Goal: Find specific page/section: Find specific page/section

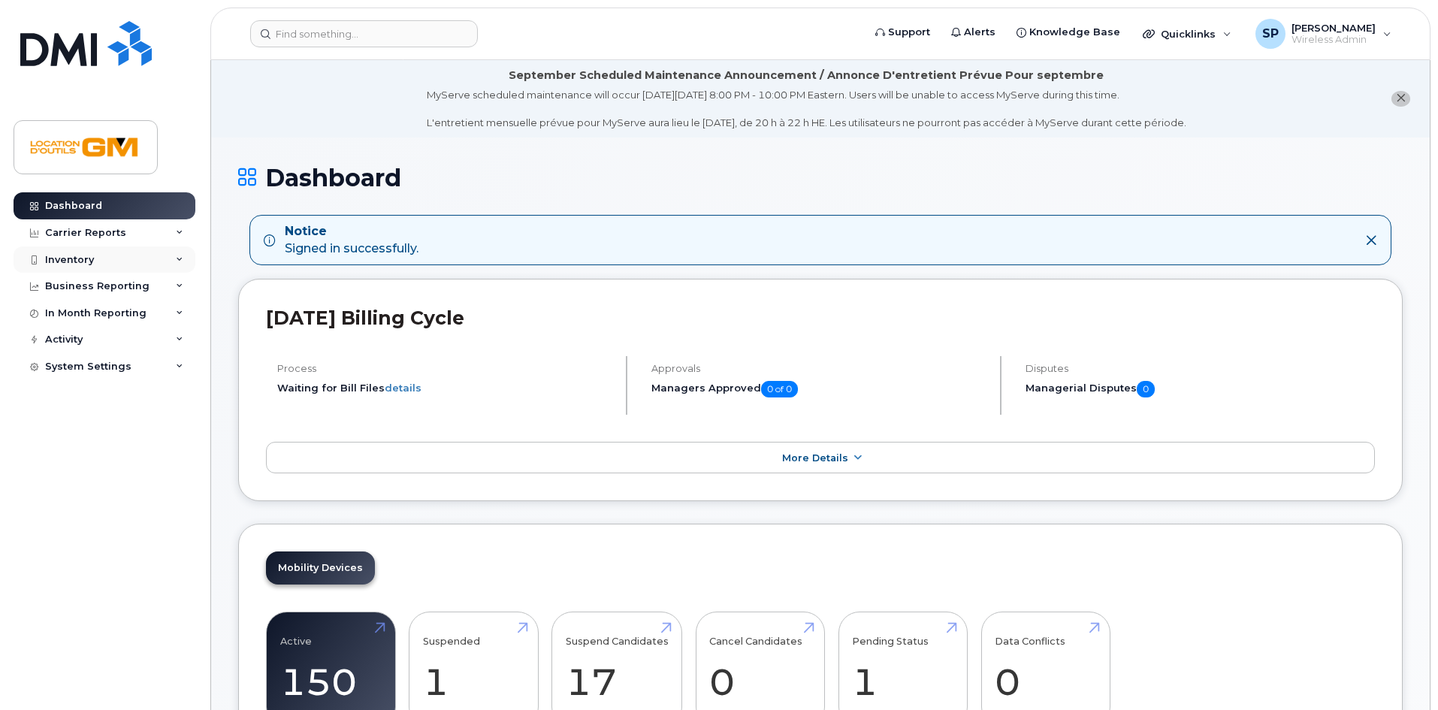
click at [146, 255] on div "Inventory" at bounding box center [105, 259] width 182 height 27
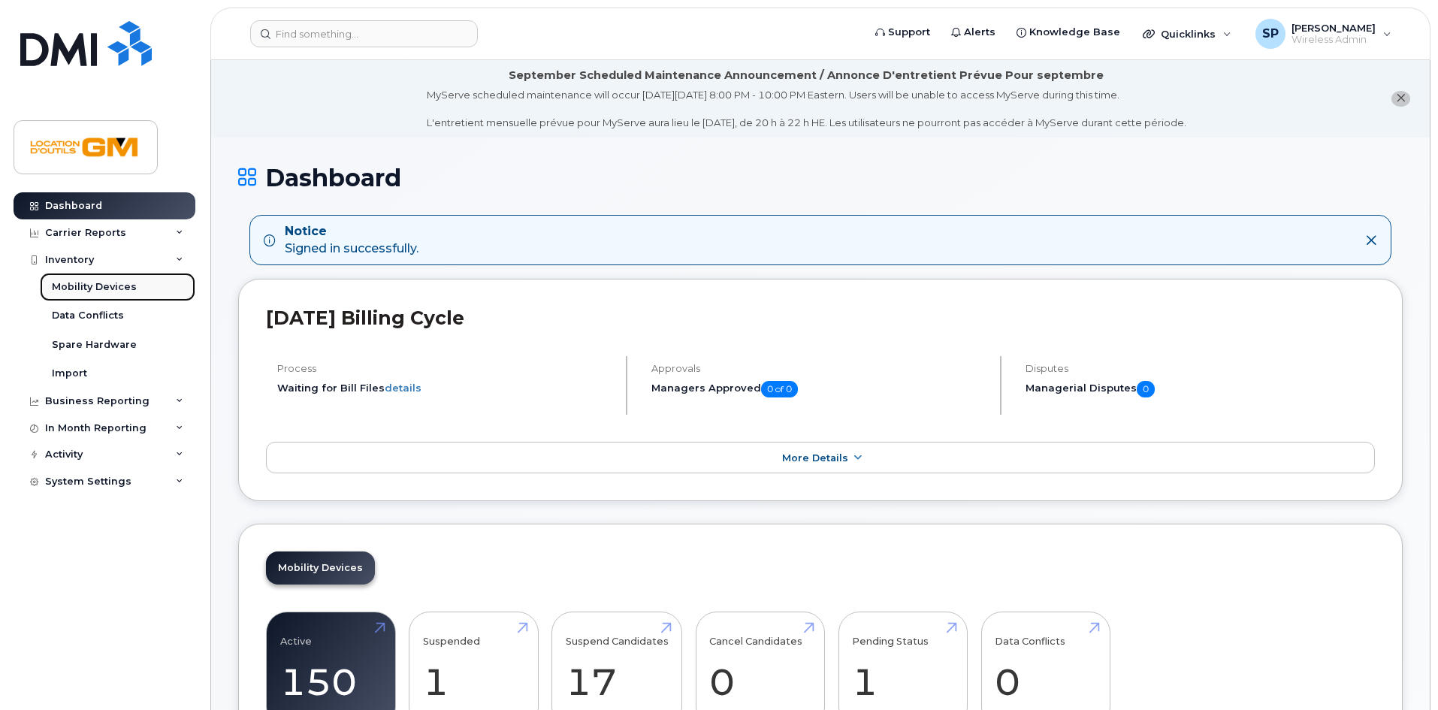
click at [139, 281] on link "Mobility Devices" at bounding box center [117, 287] width 155 height 29
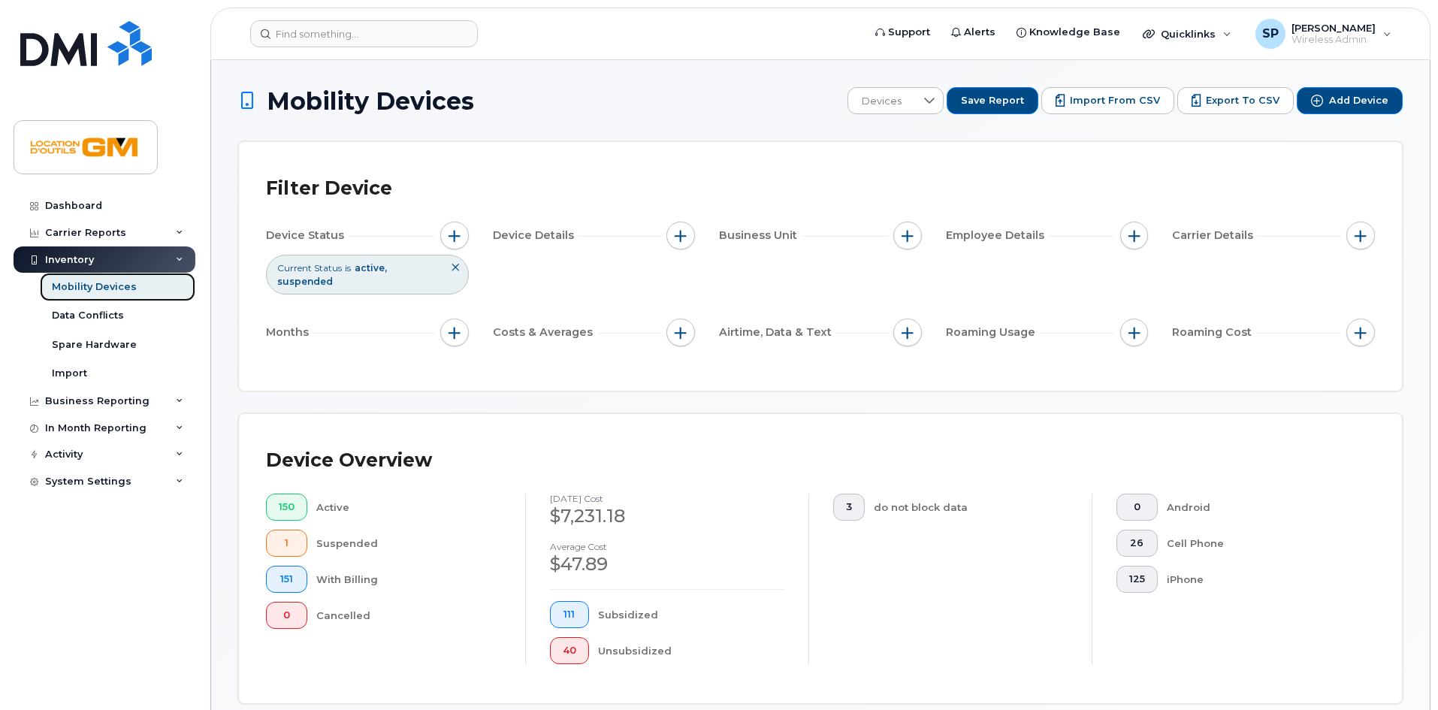
click at [133, 288] on link "Mobility Devices" at bounding box center [117, 287] width 155 height 29
drag, startPoint x: 133, startPoint y: 288, endPoint x: 70, endPoint y: 300, distance: 64.2
click at [70, 300] on link "Mobility Devices" at bounding box center [117, 287] width 155 height 29
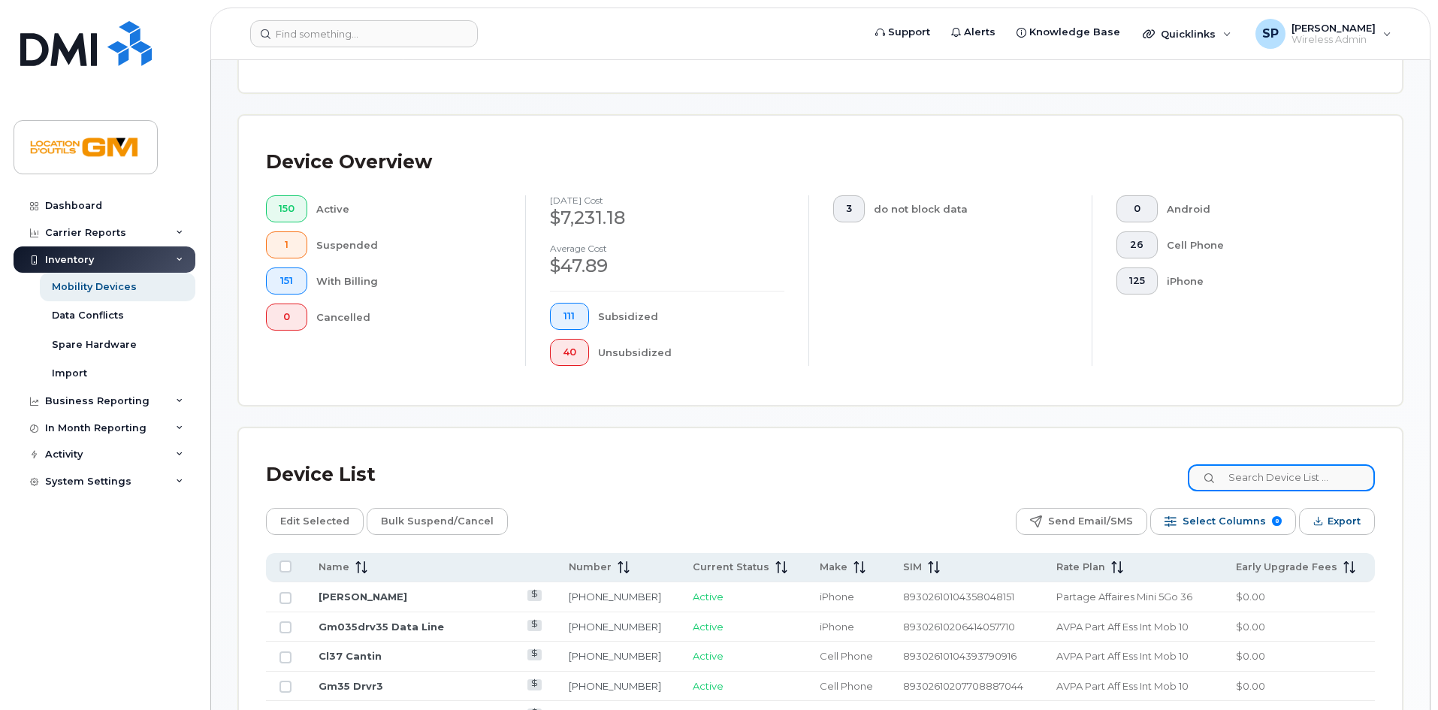
click at [1266, 464] on input at bounding box center [1281, 477] width 187 height 27
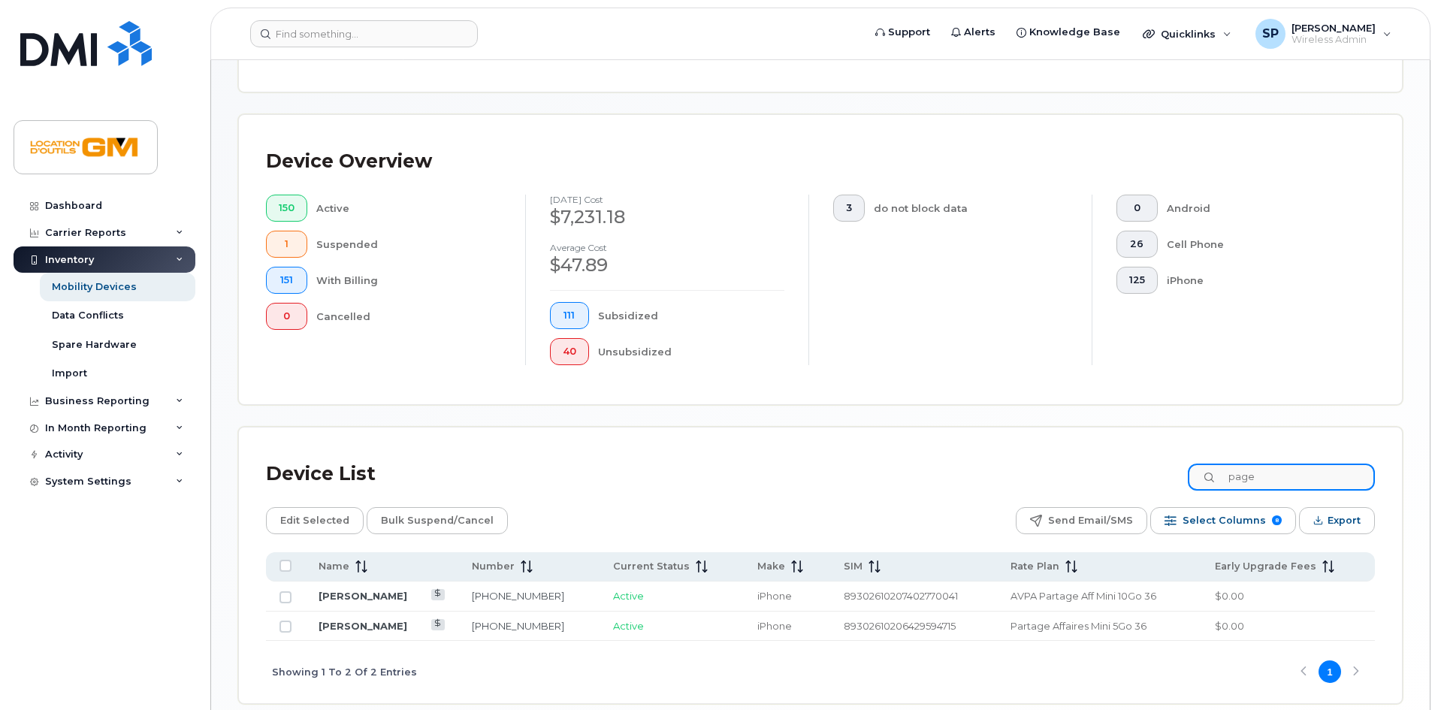
type input "page"
click at [324, 591] on td "[PERSON_NAME]" at bounding box center [381, 596] width 153 height 30
click at [324, 589] on td "[PERSON_NAME]" at bounding box center [381, 596] width 153 height 30
click at [324, 590] on link "[PERSON_NAME]" at bounding box center [362, 596] width 89 height 12
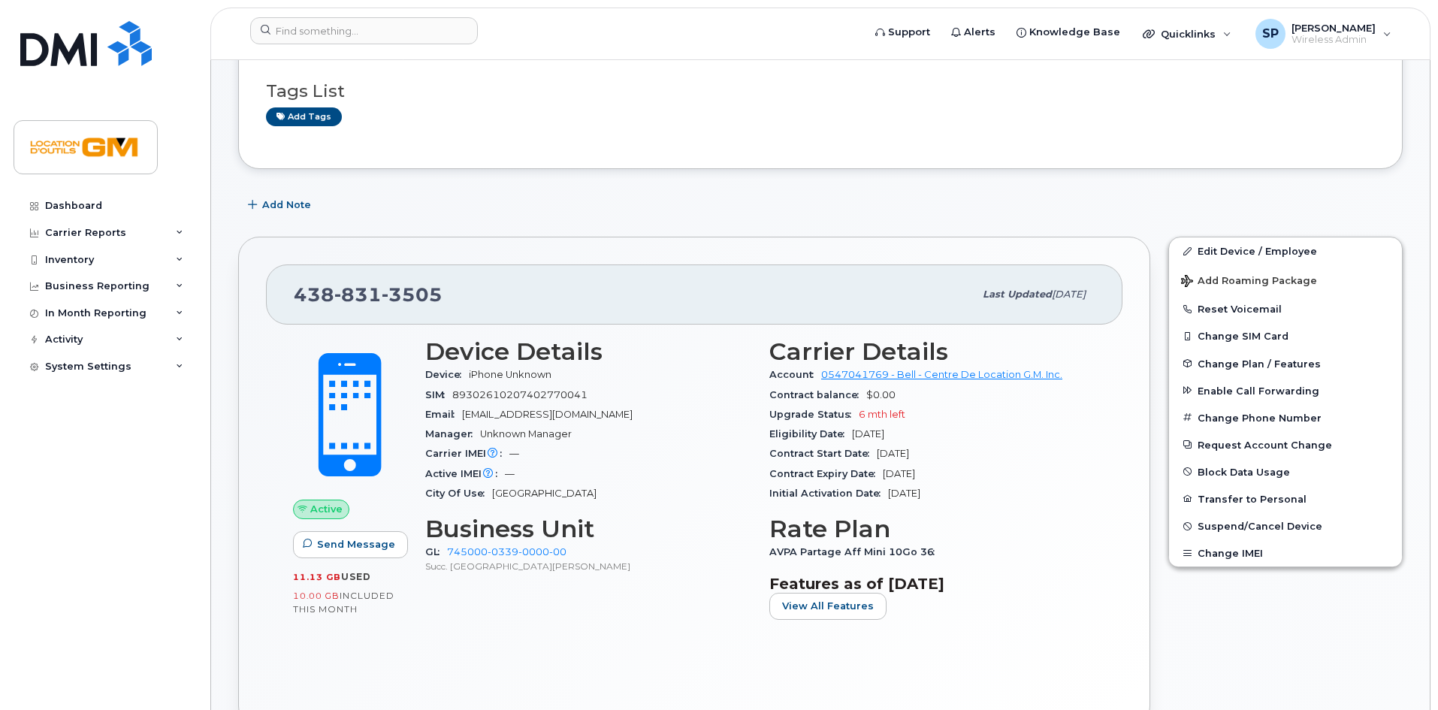
scroll to position [194, 0]
